Goal: Transaction & Acquisition: Obtain resource

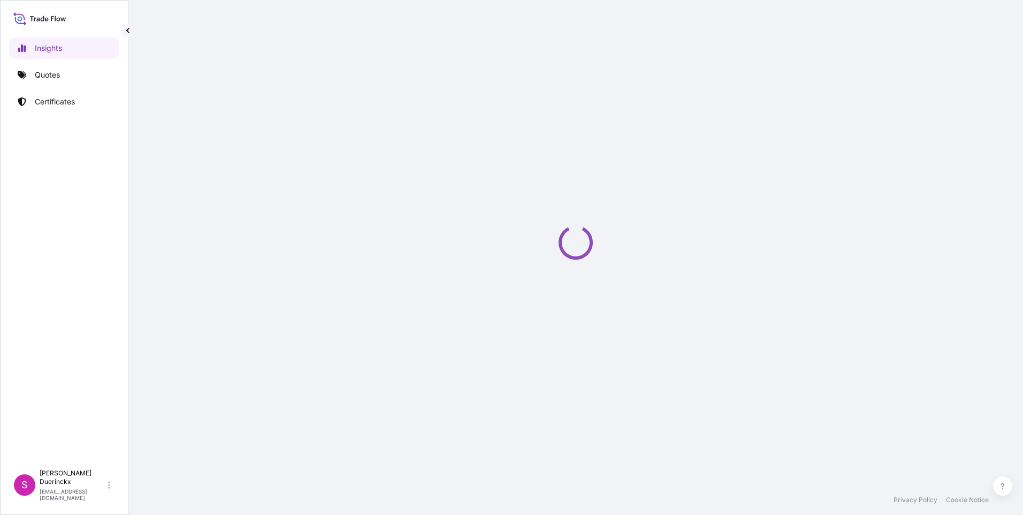
select select "2025"
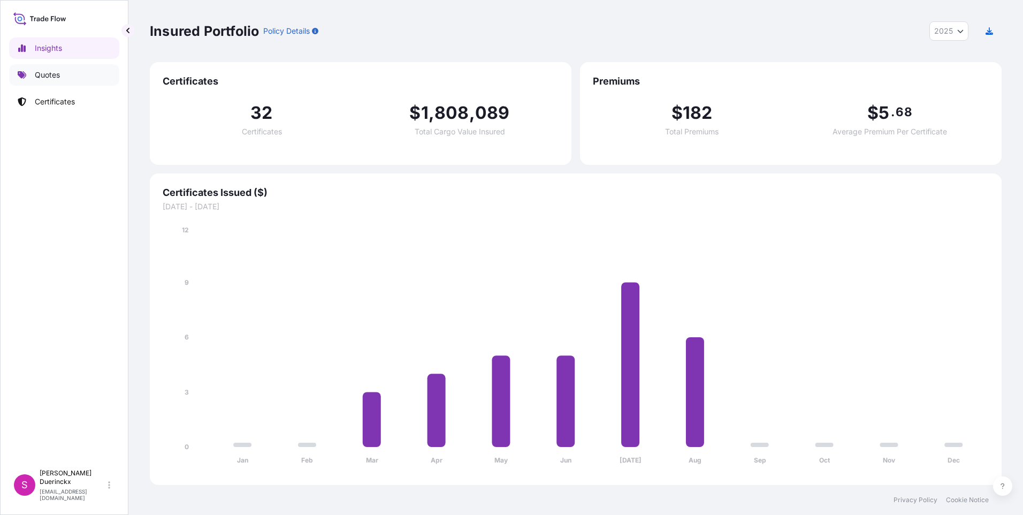
click at [46, 74] on p "Quotes" at bounding box center [47, 75] width 25 height 11
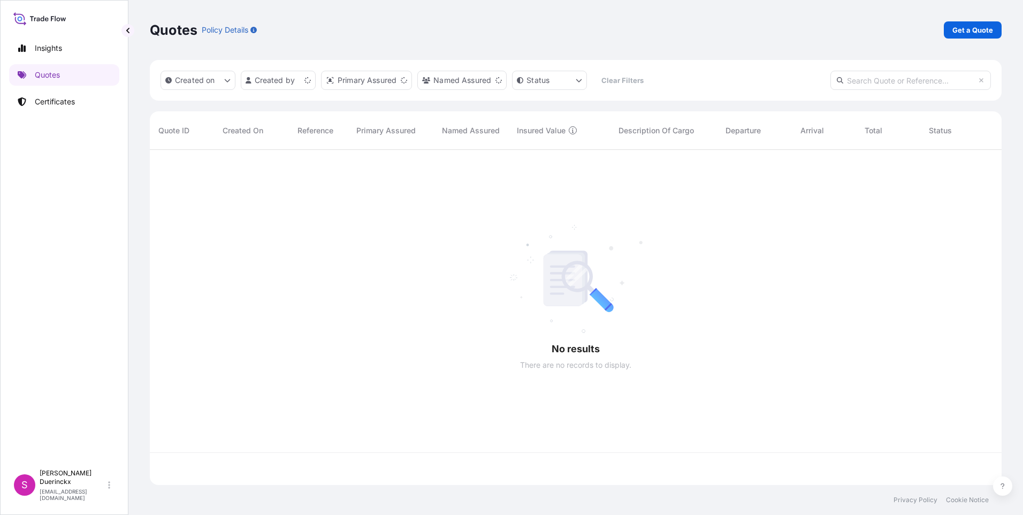
scroll to position [333, 843]
click at [977, 30] on p "Get a Quote" at bounding box center [972, 30] width 41 height 11
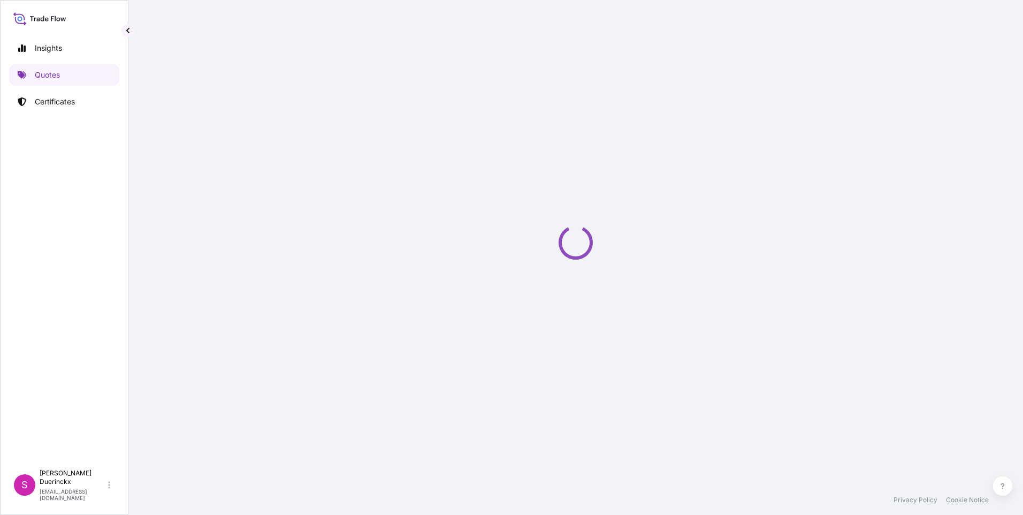
select select "Sea"
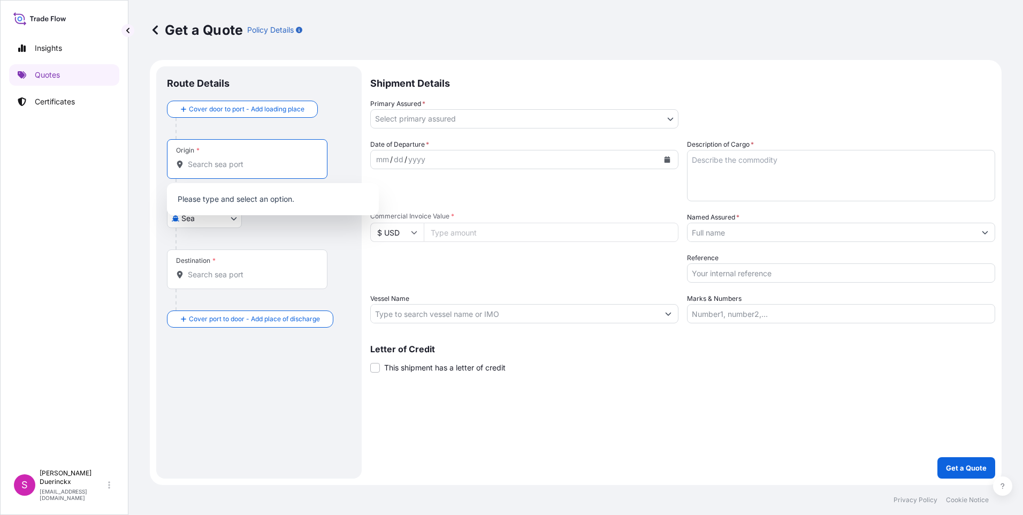
click at [229, 164] on input "Origin *" at bounding box center [251, 164] width 126 height 11
click at [241, 197] on span "BEANR - Antwerpen, Belgium" at bounding box center [286, 201] width 167 height 21
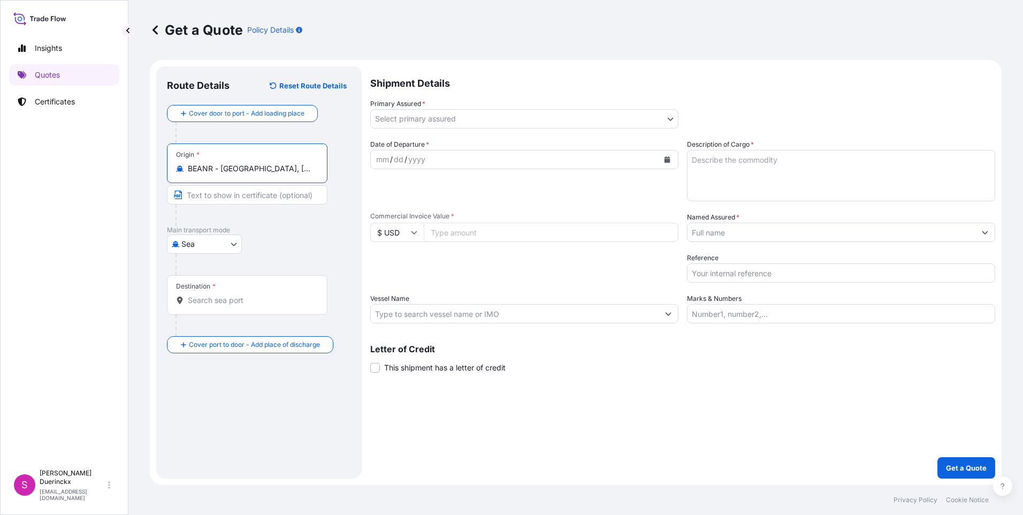
type input "BEANR - Antwerpen, Belgium"
click at [197, 302] on input "Destination *" at bounding box center [251, 300] width 126 height 11
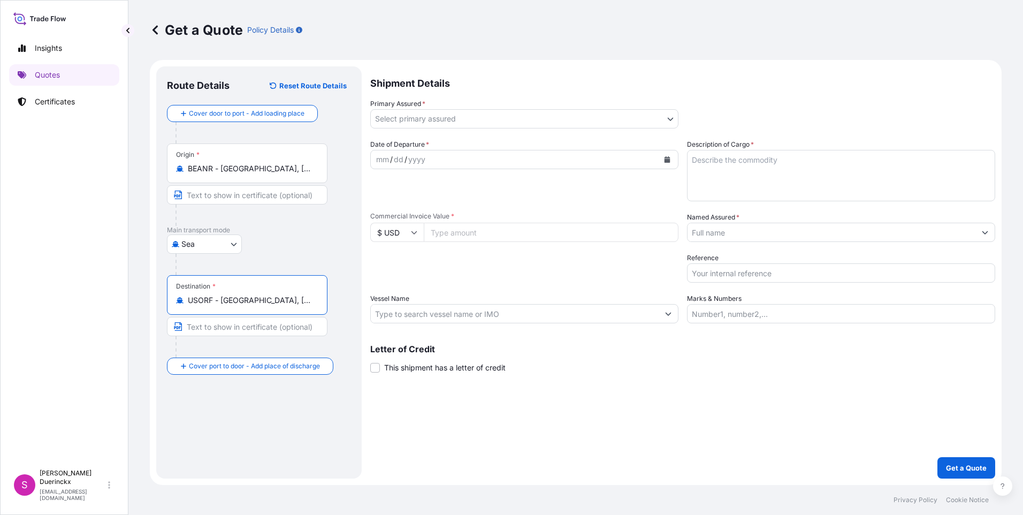
type input "USORF - Norfolk, United States"
click at [670, 118] on body "Insights Quotes Certificates S Stefan Duerinckx stduerin@q8.com Get a Quote Pol…" at bounding box center [511, 257] width 1023 height 515
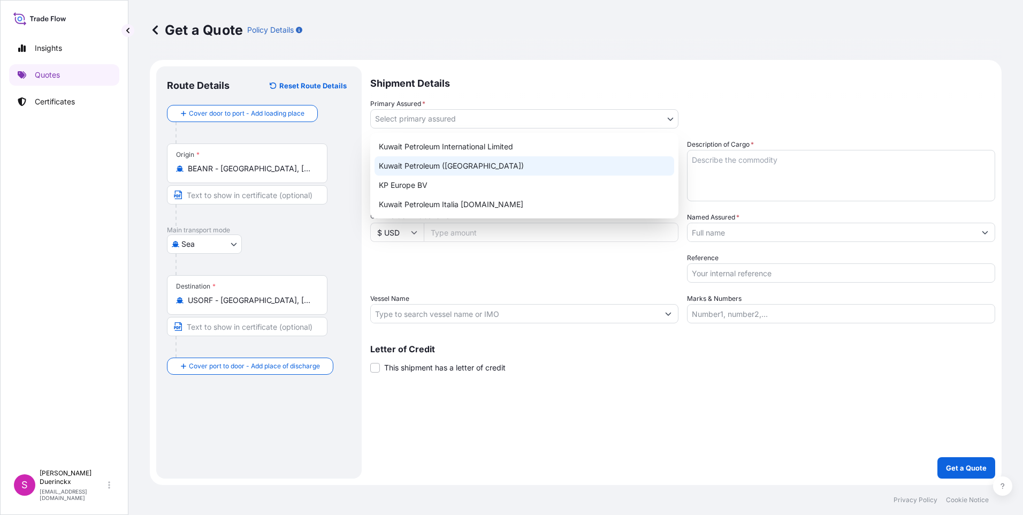
click at [436, 164] on div "Kuwait Petroleum (Belgium)" at bounding box center [524, 165] width 300 height 19
select select "31889"
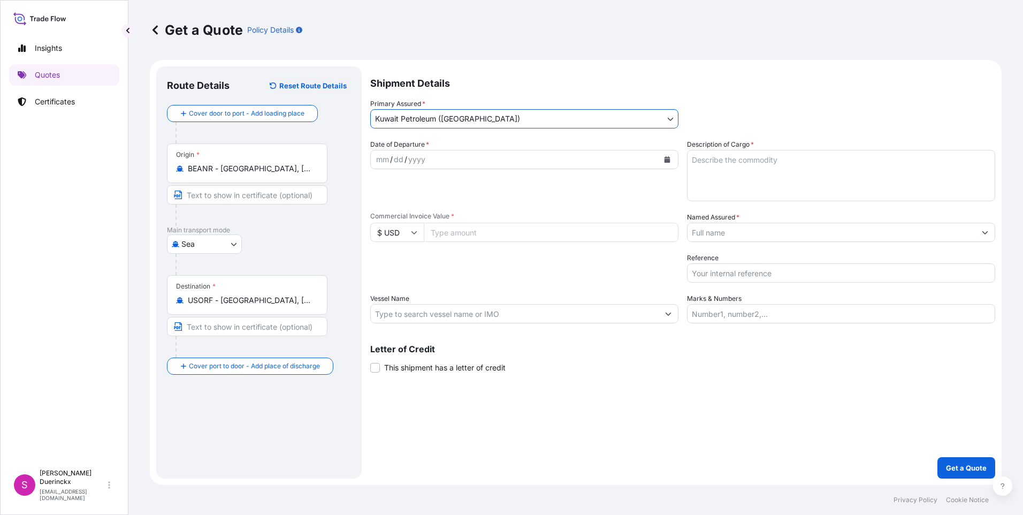
click at [668, 159] on icon "Calendar" at bounding box center [667, 159] width 6 height 6
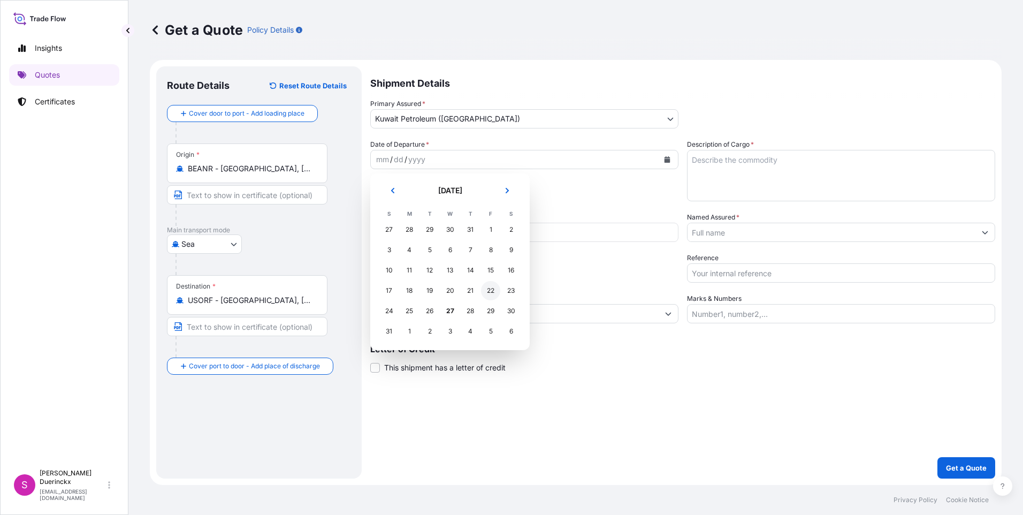
click at [489, 290] on div "22" at bounding box center [490, 290] width 19 height 19
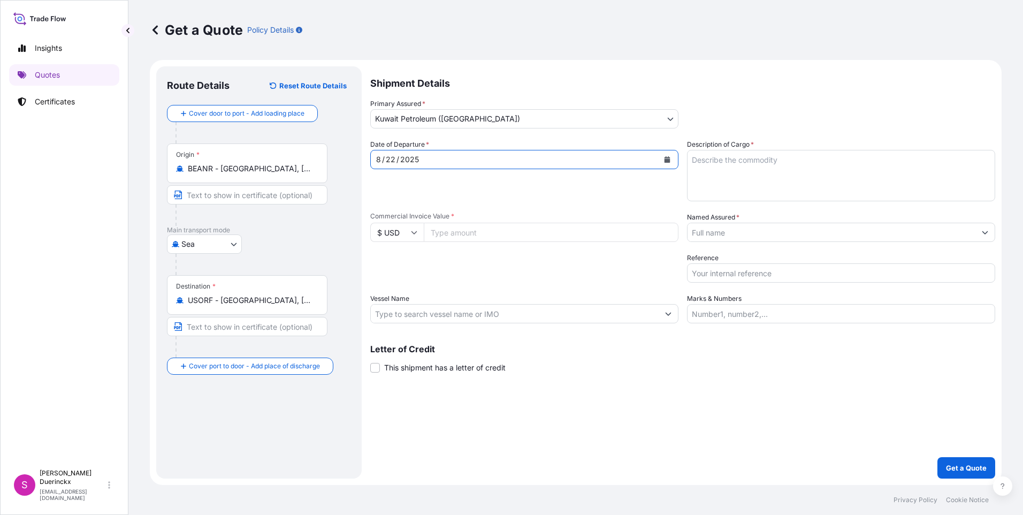
click at [412, 234] on icon at bounding box center [414, 232] width 6 height 6
click at [391, 263] on div "€ EUR" at bounding box center [396, 261] width 45 height 20
click at [412, 233] on icon at bounding box center [414, 232] width 6 height 6
drag, startPoint x: 397, startPoint y: 306, endPoint x: 450, endPoint y: 251, distance: 76.4
click at [397, 305] on div "$ USD" at bounding box center [396, 306] width 45 height 20
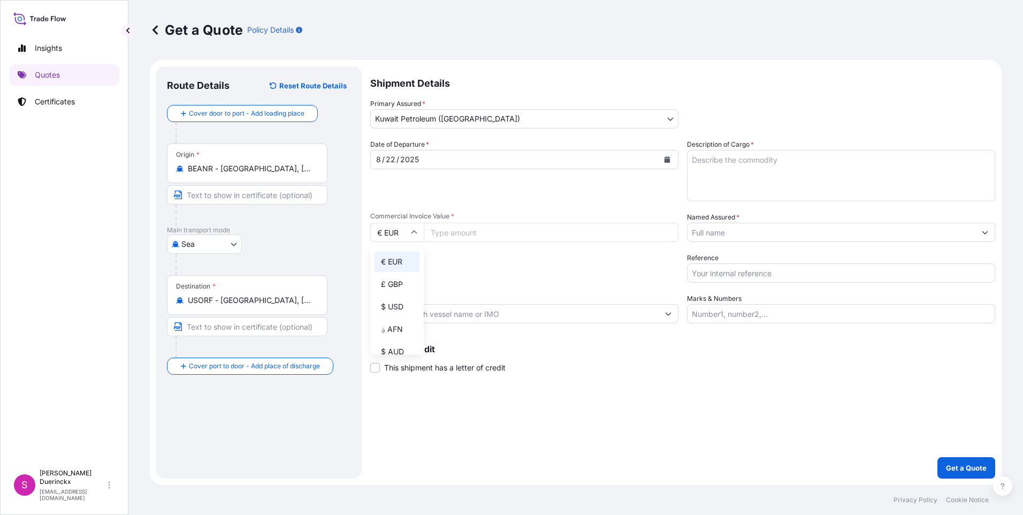
type input "$ USD"
click at [469, 233] on input "Commercial Invoice Value *" at bounding box center [551, 232] width 255 height 19
type input "45792.06"
click at [693, 160] on textarea "Description of Cargo *" at bounding box center [841, 175] width 308 height 51
click at [753, 178] on textarea "Description of Cargo *" at bounding box center [841, 175] width 308 height 51
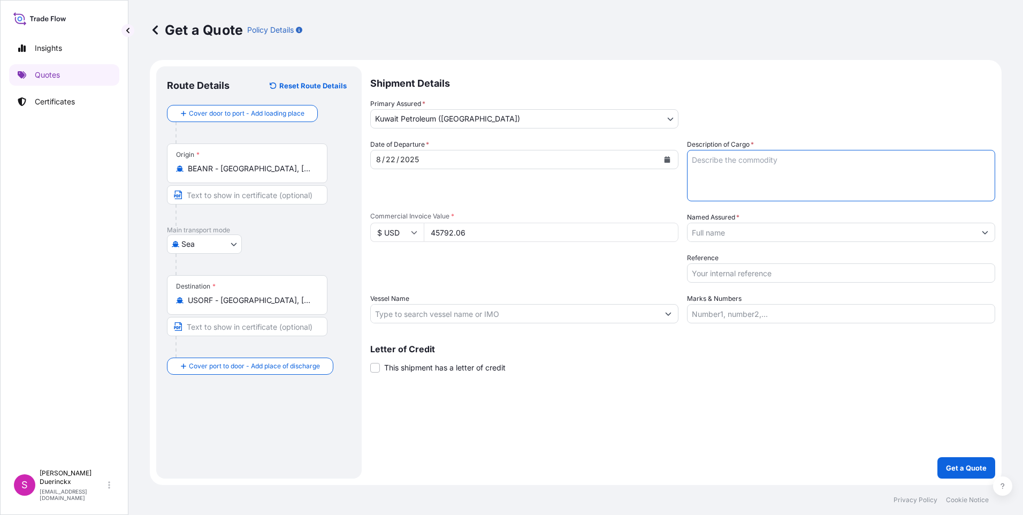
type textarea "H"
type textarea "Lubricants"
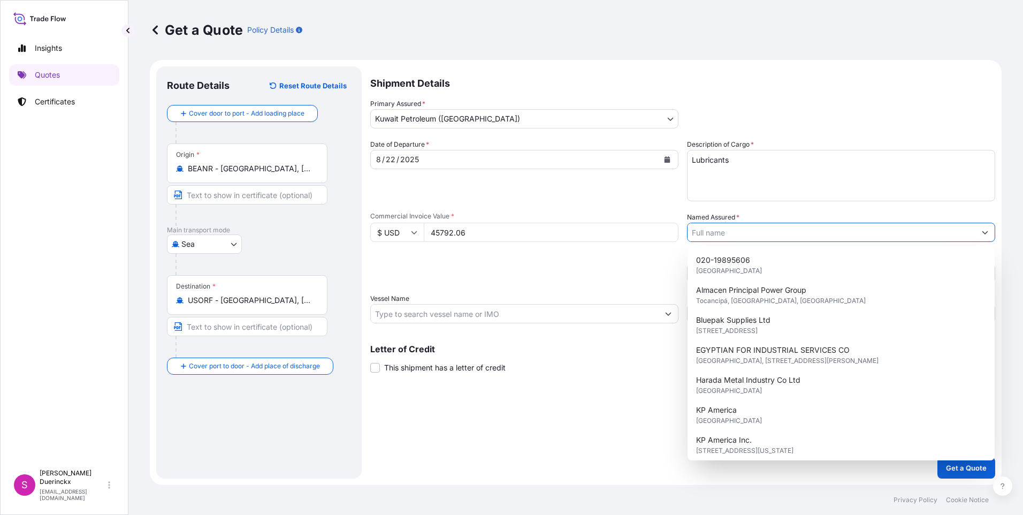
click at [984, 233] on icon "Show suggestions" at bounding box center [985, 232] width 6 height 3
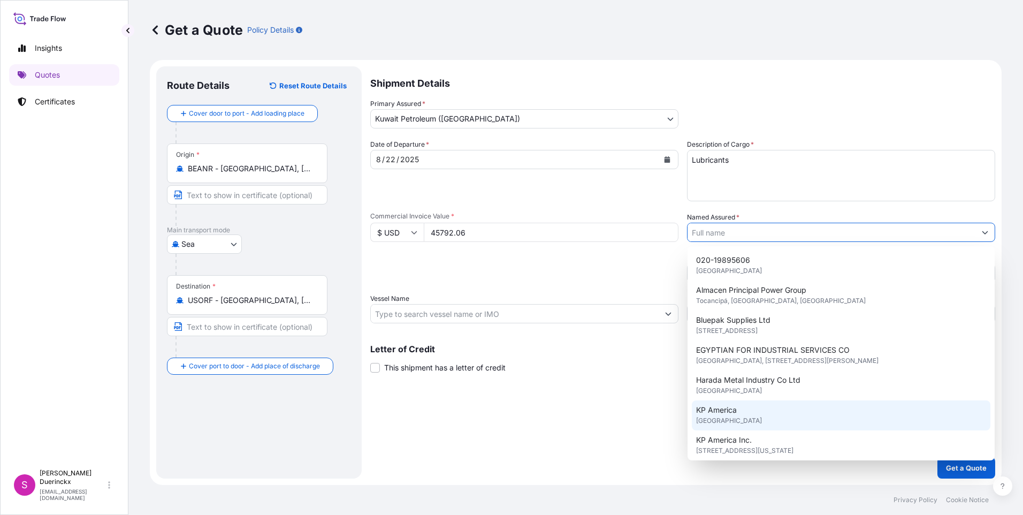
click at [720, 413] on span "KP America" at bounding box center [716, 409] width 41 height 11
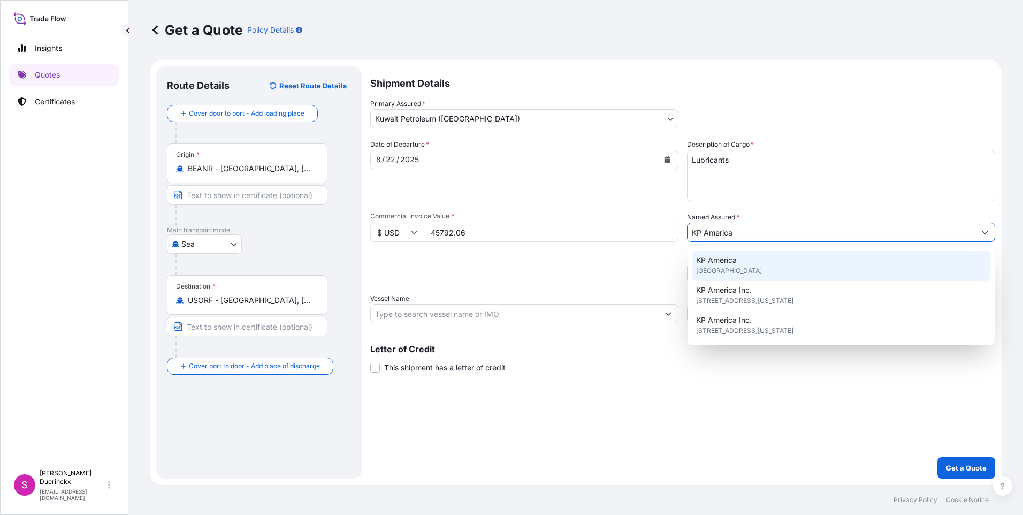
click at [741, 275] on div "KP America United States of America" at bounding box center [841, 265] width 298 height 30
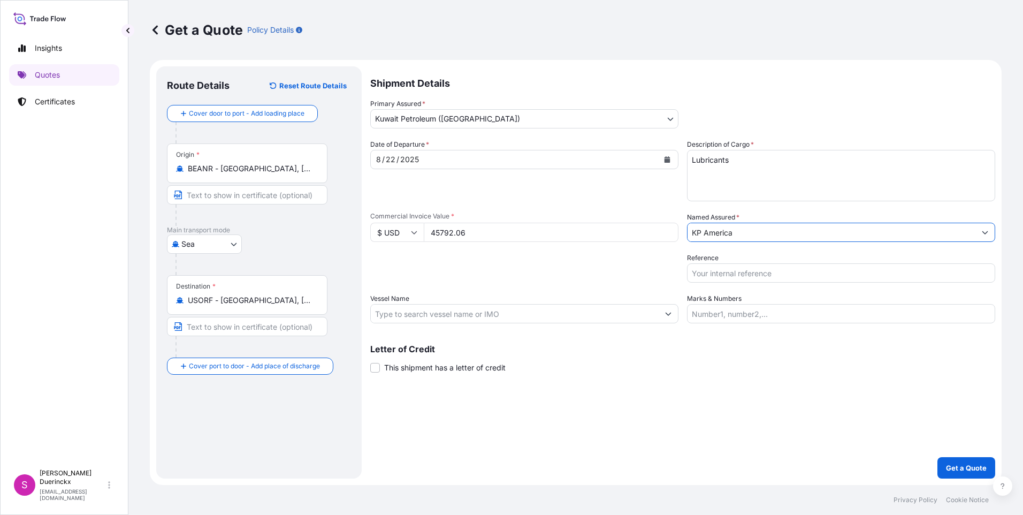
paste input "71706760"
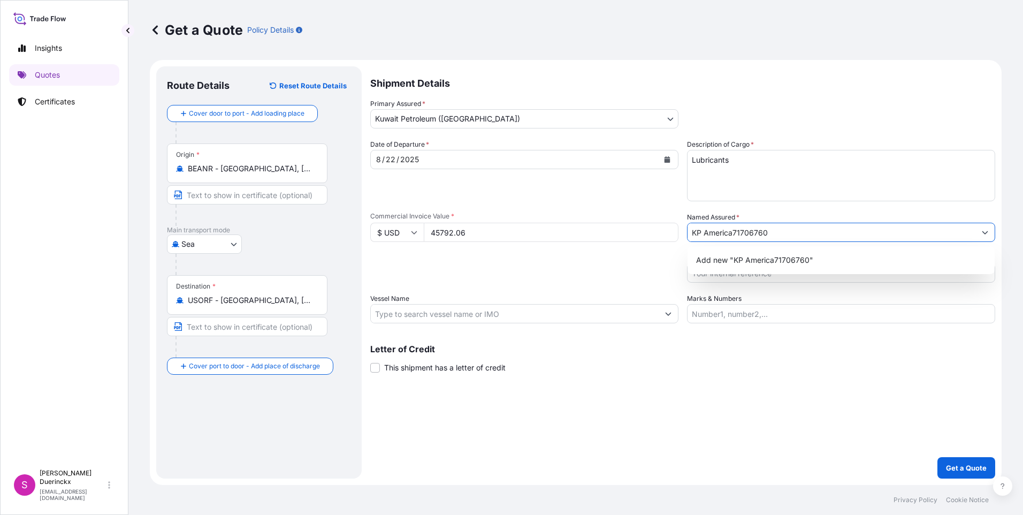
click at [774, 233] on input "KP America71706760" at bounding box center [831, 232] width 288 height 19
type input "KP America"
drag, startPoint x: 676, startPoint y: 384, endPoint x: 708, endPoint y: 332, distance: 61.0
click at [678, 379] on div "Shipment Details Primary Assured * Kuwait Petroleum (Belgium) Kuwait Petroleum …" at bounding box center [682, 272] width 625 height 412
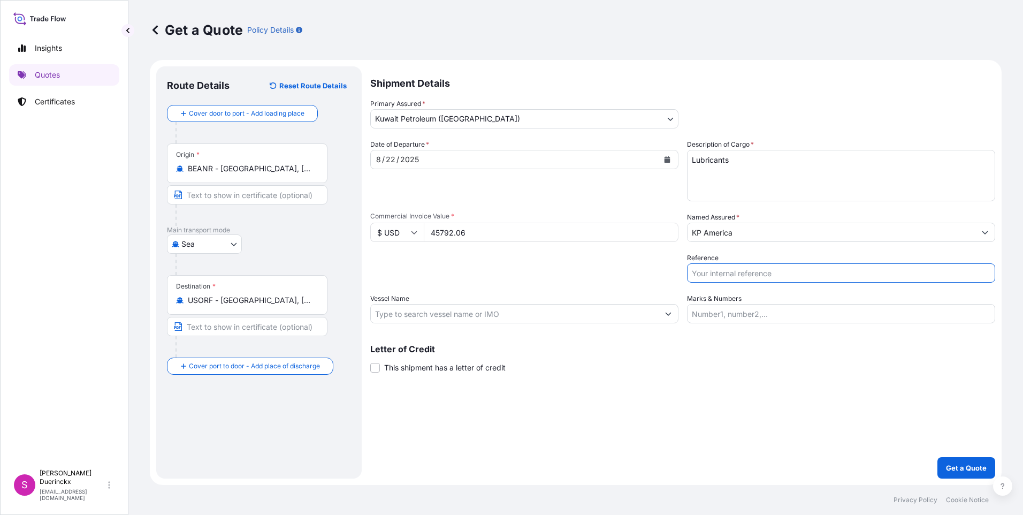
click at [719, 273] on input "Reference" at bounding box center [841, 272] width 308 height 19
paste input "71706760"
click at [761, 275] on input "71706760" at bounding box center [841, 272] width 308 height 19
paste input "PO 25-111 BPA-Carroll VA"
type input "71706760 - PO 25-111 BPA-Carroll VA"
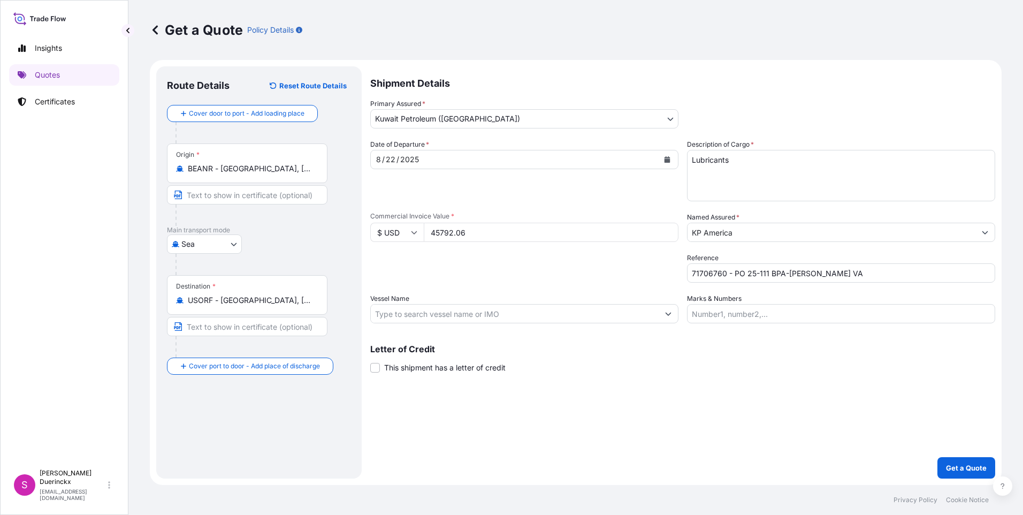
click at [667, 312] on icon "Show suggestions" at bounding box center [668, 313] width 6 height 6
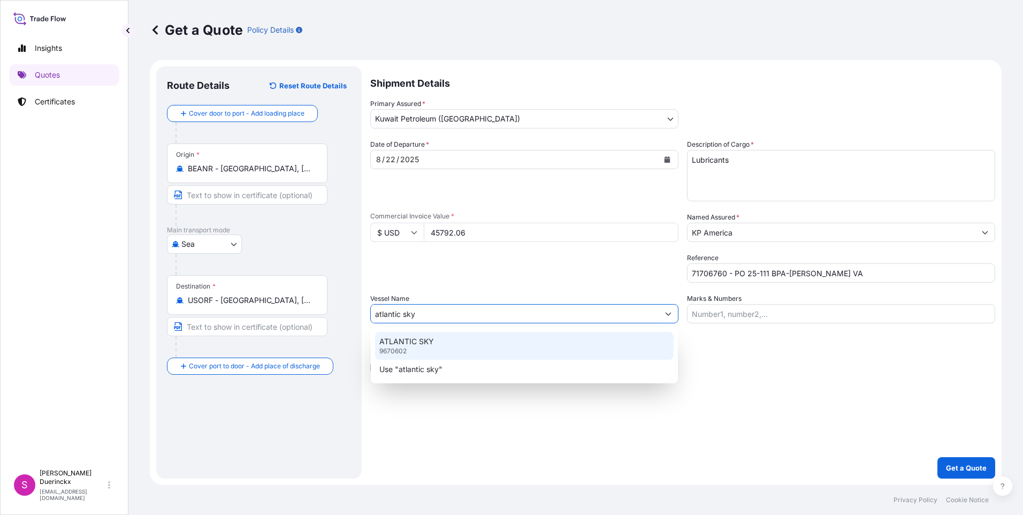
click at [400, 343] on p "ATLANTIC SKY" at bounding box center [406, 341] width 55 height 11
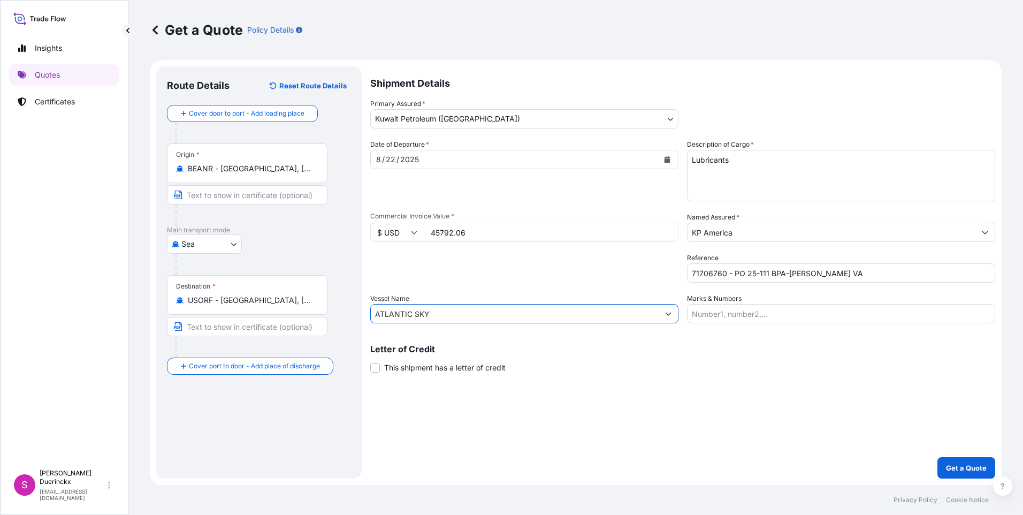
type input "ATLANTIC SKY"
click at [708, 315] on input "Marks & Numbers" at bounding box center [841, 313] width 308 height 19
paste input "SEGU3270098"
click at [799, 317] on input "SEGU3270098 - seal" at bounding box center [841, 313] width 308 height 19
paste input "093324"
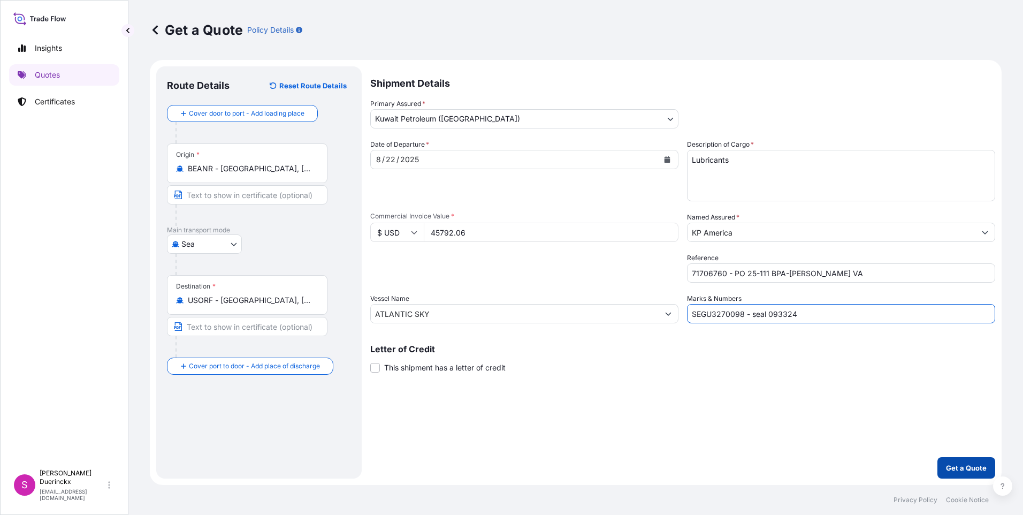
type input "SEGU3270098 - seal 093324"
click at [960, 464] on p "Get a Quote" at bounding box center [966, 467] width 41 height 11
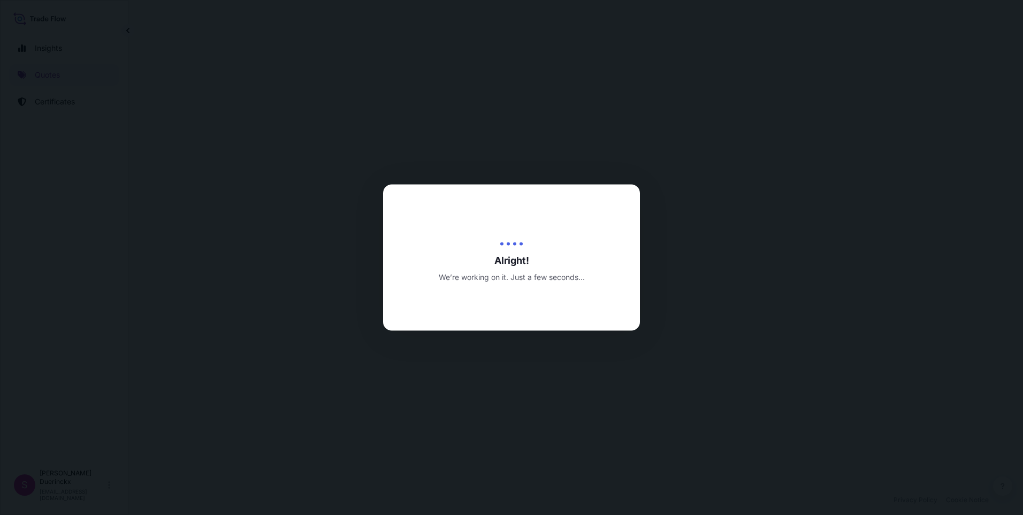
select select "Sea"
select select "31889"
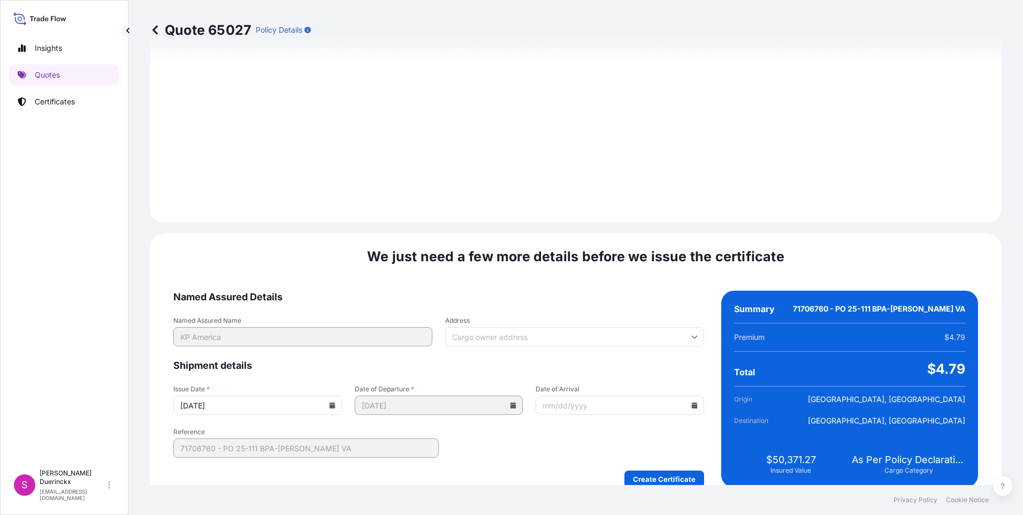
scroll to position [1095, 0]
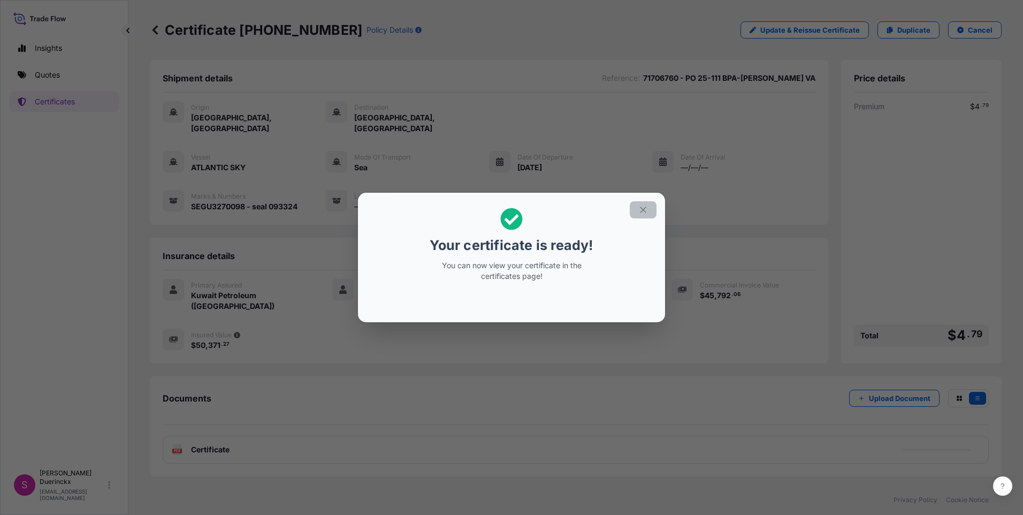
click at [642, 209] on icon "button" at bounding box center [643, 210] width 10 height 10
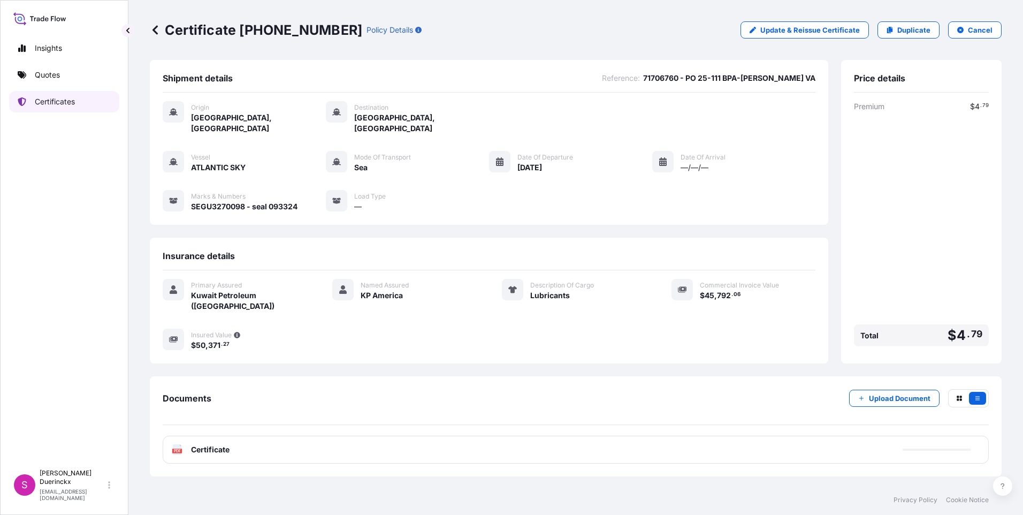
click at [47, 100] on p "Certificates" at bounding box center [55, 101] width 40 height 11
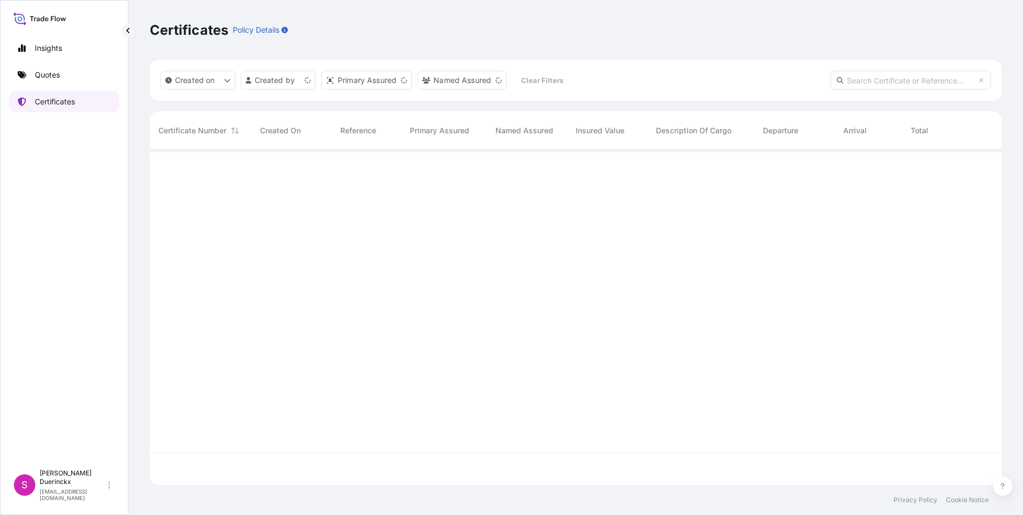
scroll to position [333, 843]
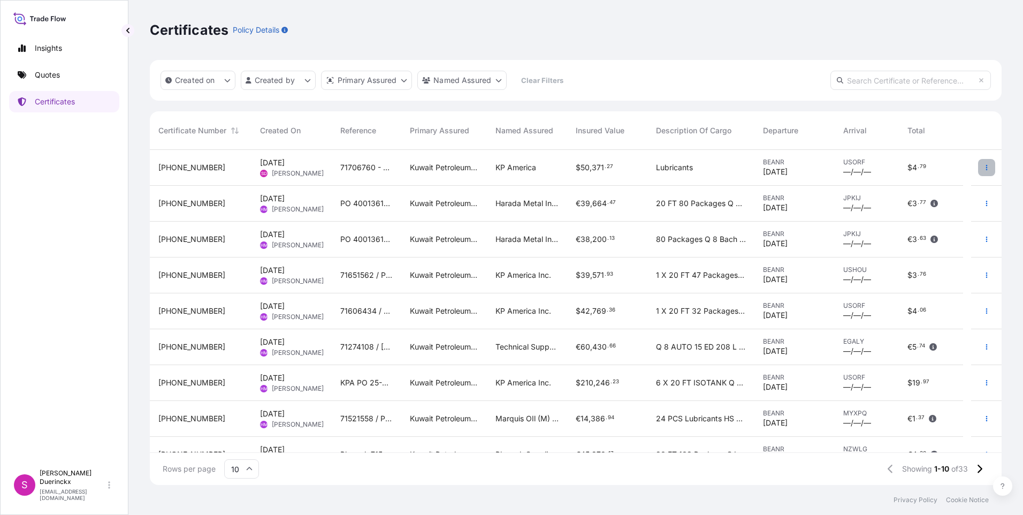
click at [983, 166] on icon "button" at bounding box center [986, 167] width 6 height 6
click at [896, 186] on p "Download certificate" at bounding box center [927, 188] width 72 height 11
